Goal: Check status: Check status

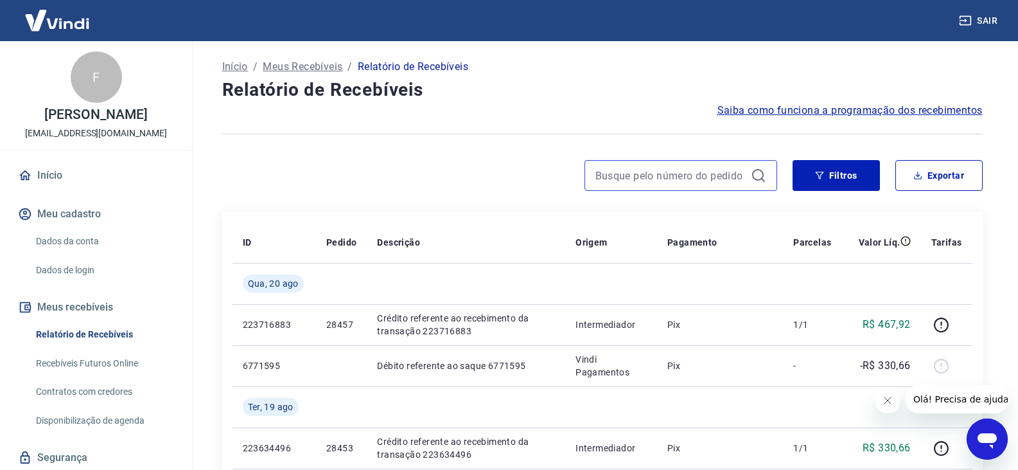
click at [677, 169] on input at bounding box center [671, 175] width 150 height 19
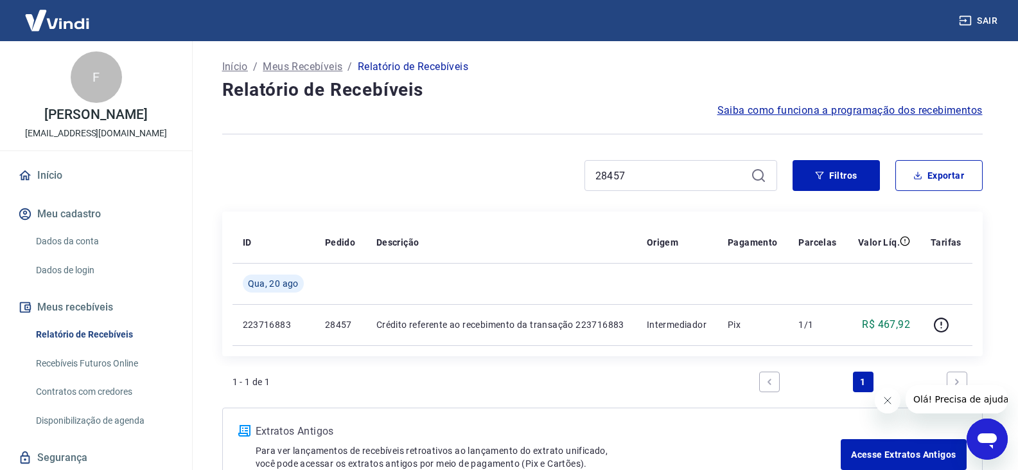
click at [862, 44] on div "Início / Meus Recebíveis / Relatório de Recebíveis Relatório de Recebíveis Saib…" at bounding box center [603, 271] width 792 height 460
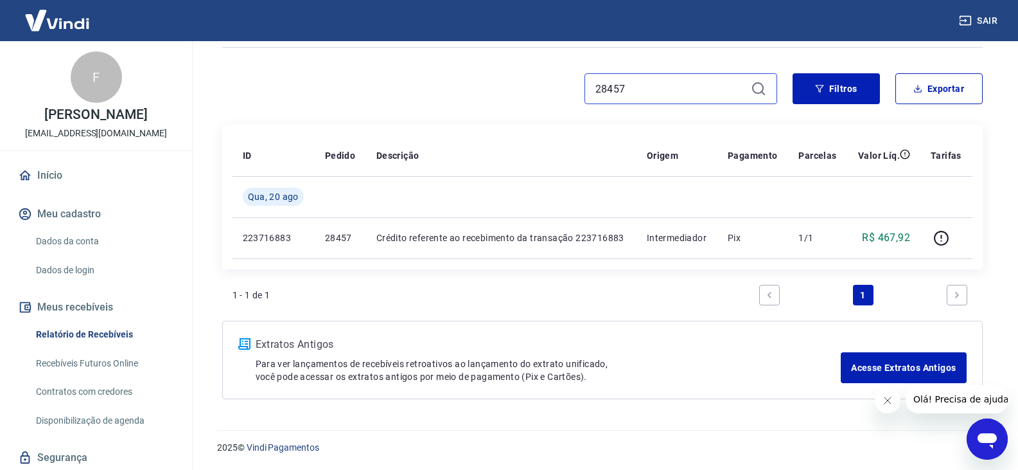
click at [639, 94] on input "28457" at bounding box center [671, 88] width 150 height 19
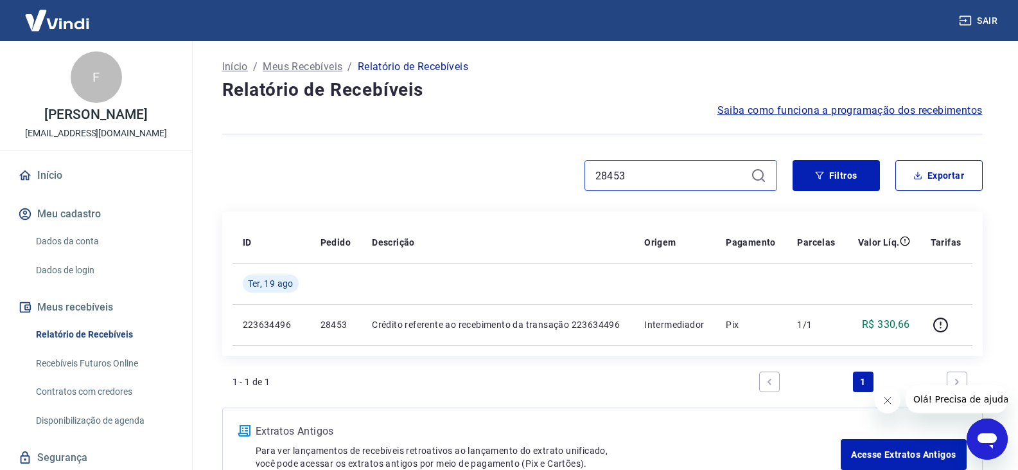
drag, startPoint x: 667, startPoint y: 179, endPoint x: 524, endPoint y: 193, distance: 144.0
click at [524, 193] on div "28453 Filtros Exportar" at bounding box center [602, 180] width 761 height 41
click at [628, 184] on input "28453" at bounding box center [671, 175] width 150 height 19
drag, startPoint x: 644, startPoint y: 172, endPoint x: 522, endPoint y: 196, distance: 123.9
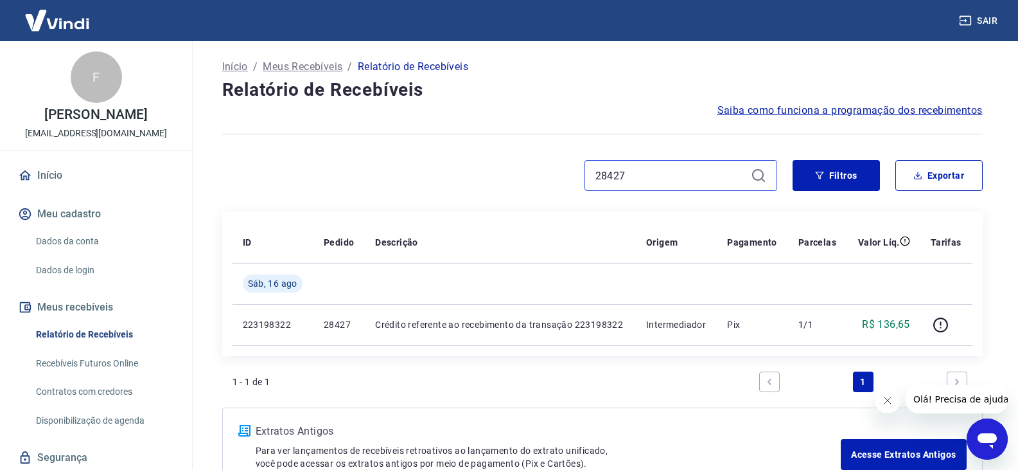
click at [522, 196] on div "28427 Filtros Exportar" at bounding box center [602, 180] width 761 height 41
drag, startPoint x: 700, startPoint y: 179, endPoint x: 576, endPoint y: 194, distance: 124.9
click at [576, 194] on div "28429 Filtros Exportar" at bounding box center [602, 180] width 761 height 41
drag, startPoint x: 675, startPoint y: 173, endPoint x: 492, endPoint y: 206, distance: 186.0
click at [492, 206] on div "Início / Meus Recebíveis / Relatório de Recebíveis Relatório de Recebíveis Saib…" at bounding box center [603, 271] width 792 height 460
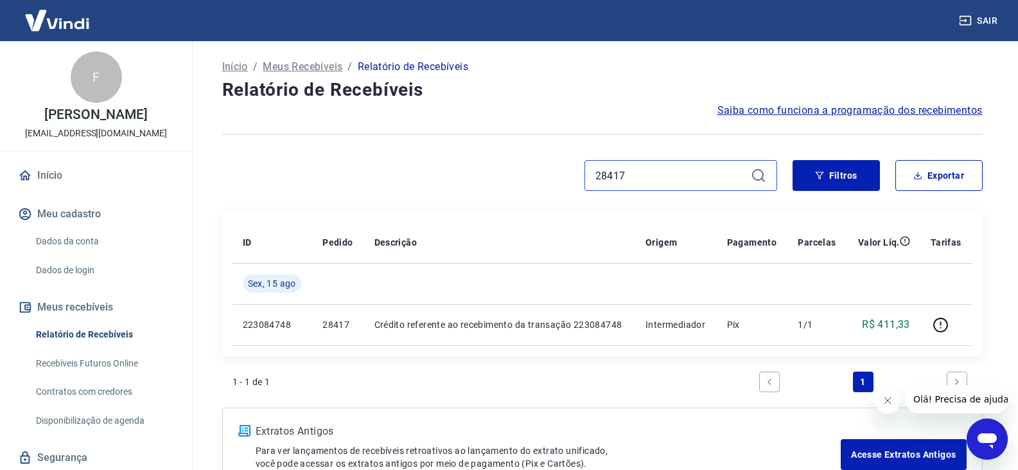
drag, startPoint x: 643, startPoint y: 168, endPoint x: 555, endPoint y: 190, distance: 90.7
click at [555, 190] on div "28417" at bounding box center [499, 175] width 555 height 31
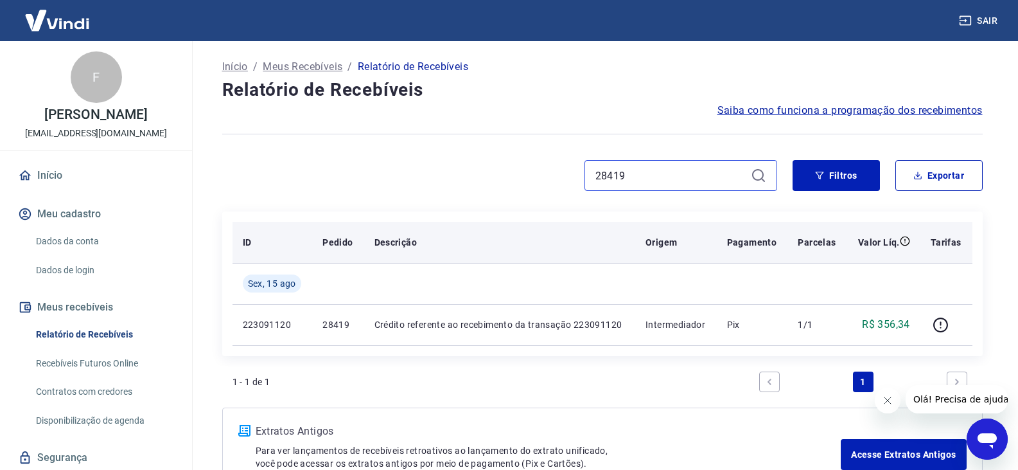
drag, startPoint x: 671, startPoint y: 179, endPoint x: 531, endPoint y: 245, distance: 155.2
click at [533, 222] on div "Início / Meus Recebíveis / Relatório de Recebíveis Relatório de Recebíveis Saib…" at bounding box center [603, 271] width 792 height 460
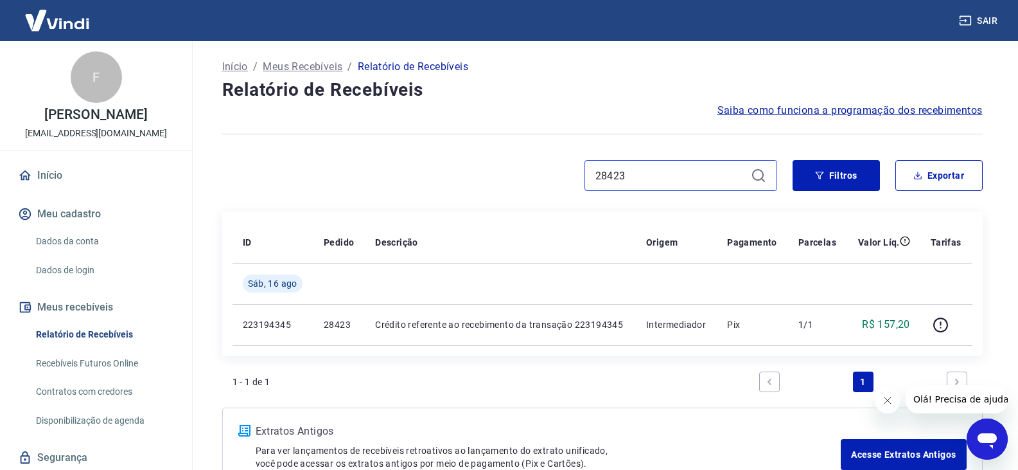
drag, startPoint x: 653, startPoint y: 168, endPoint x: 530, endPoint y: 184, distance: 124.5
click at [530, 184] on div "28423" at bounding box center [499, 175] width 555 height 31
drag, startPoint x: 637, startPoint y: 181, endPoint x: 527, endPoint y: 190, distance: 110.3
click at [527, 190] on div "28451" at bounding box center [499, 175] width 555 height 31
drag, startPoint x: 635, startPoint y: 175, endPoint x: 529, endPoint y: 195, distance: 107.2
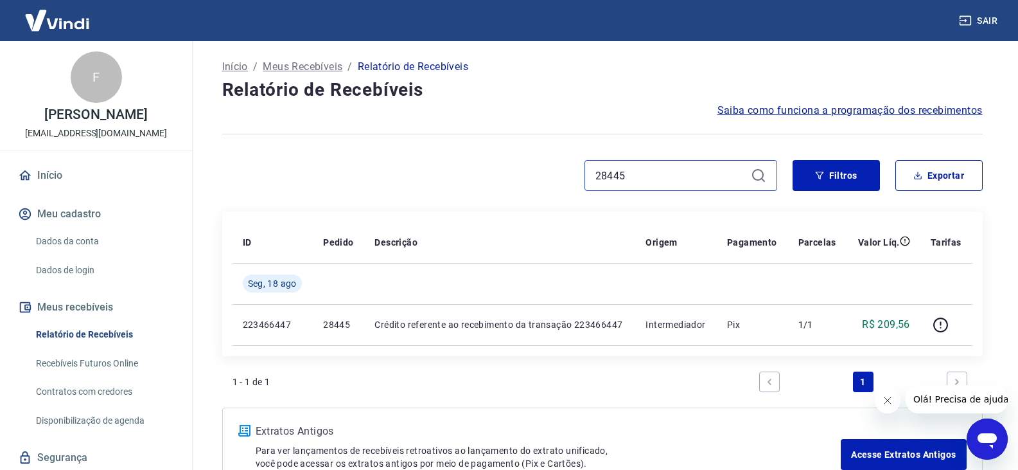
click at [529, 195] on div "28445 Filtros Exportar" at bounding box center [602, 180] width 761 height 41
click at [803, 124] on div at bounding box center [602, 133] width 761 height 31
click at [630, 170] on input "28443" at bounding box center [671, 175] width 150 height 19
click at [674, 170] on input "28383" at bounding box center [671, 175] width 150 height 19
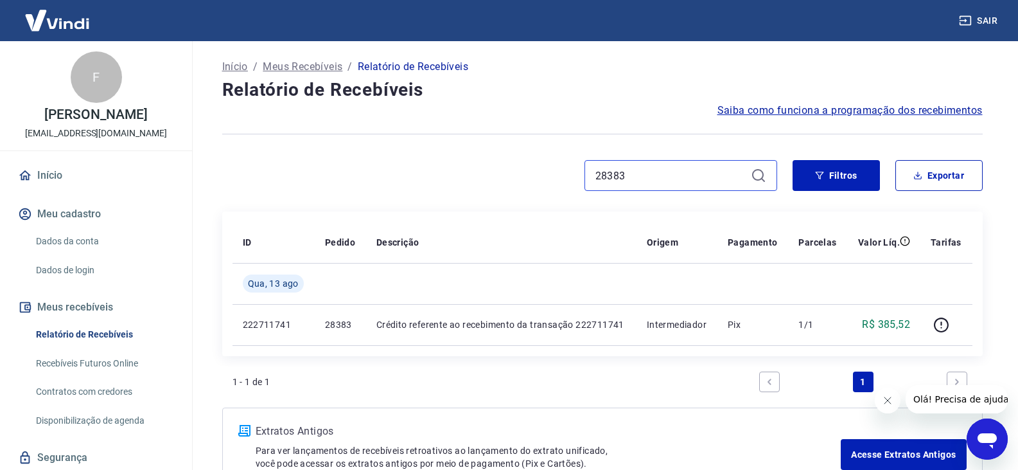
click at [674, 170] on input "28383" at bounding box center [671, 175] width 150 height 19
click at [649, 181] on input "28375" at bounding box center [671, 175] width 150 height 19
drag, startPoint x: 644, startPoint y: 177, endPoint x: 482, endPoint y: 185, distance: 162.8
click at [482, 185] on div "28303" at bounding box center [499, 175] width 555 height 31
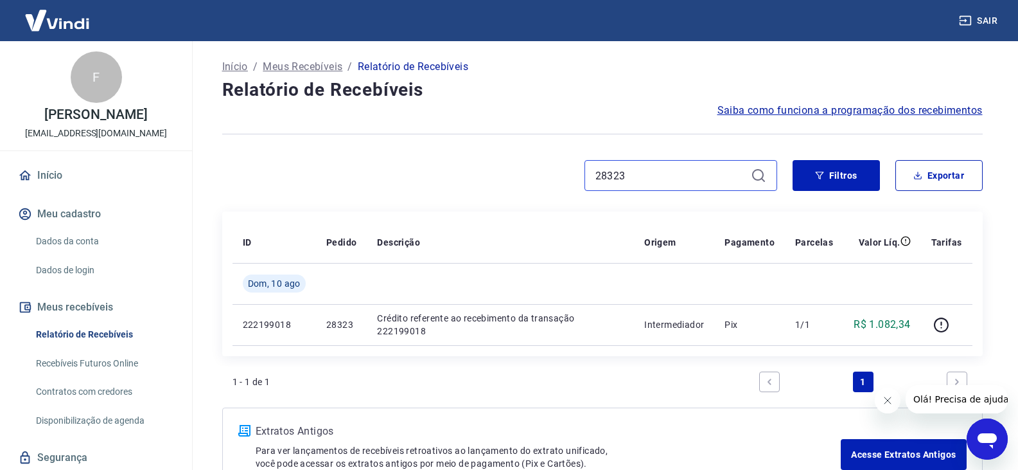
drag, startPoint x: 633, startPoint y: 184, endPoint x: 569, endPoint y: 188, distance: 65.0
click at [569, 188] on div "28323" at bounding box center [499, 175] width 555 height 31
drag, startPoint x: 648, startPoint y: 171, endPoint x: 510, endPoint y: 204, distance: 142.0
click at [510, 204] on div "Início / Meus Recebíveis / Relatório de Recebíveis Relatório de Recebíveis Saib…" at bounding box center [603, 271] width 792 height 460
drag, startPoint x: 635, startPoint y: 191, endPoint x: 633, endPoint y: 179, distance: 12.4
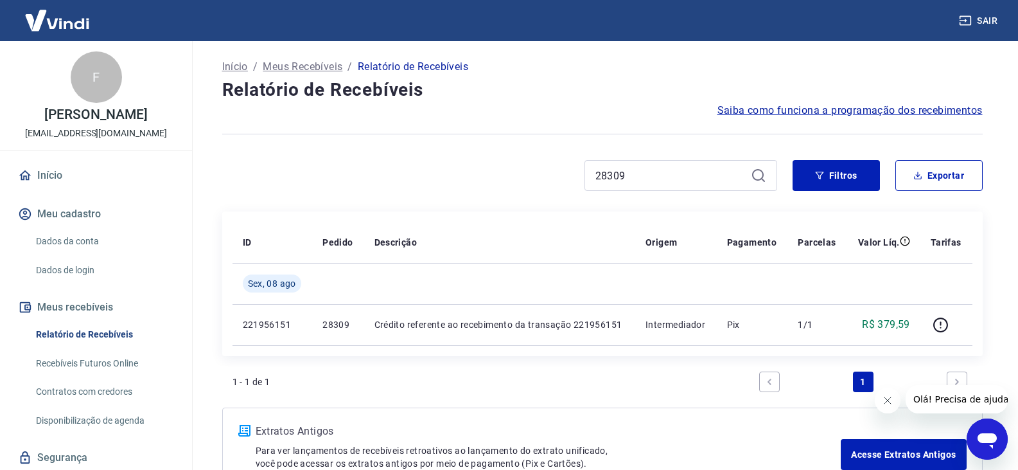
click at [633, 190] on div "28309 Filtros Exportar" at bounding box center [602, 180] width 761 height 41
drag, startPoint x: 633, startPoint y: 179, endPoint x: 500, endPoint y: 199, distance: 134.5
click at [500, 199] on div "28309 Filtros Exportar" at bounding box center [602, 180] width 761 height 41
type input "28311"
drag, startPoint x: 646, startPoint y: 177, endPoint x: 543, endPoint y: 188, distance: 104.0
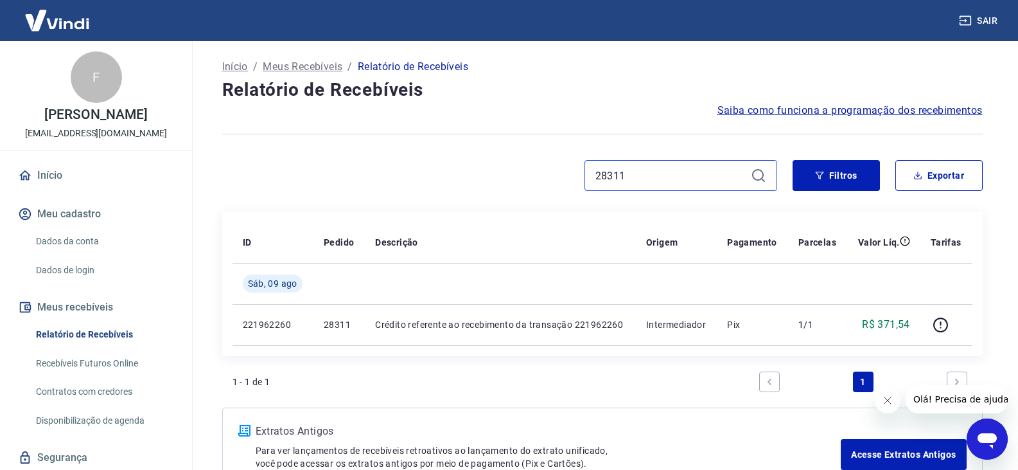
click at [543, 188] on div "28311" at bounding box center [499, 175] width 555 height 31
